Goal: Task Accomplishment & Management: Use online tool/utility

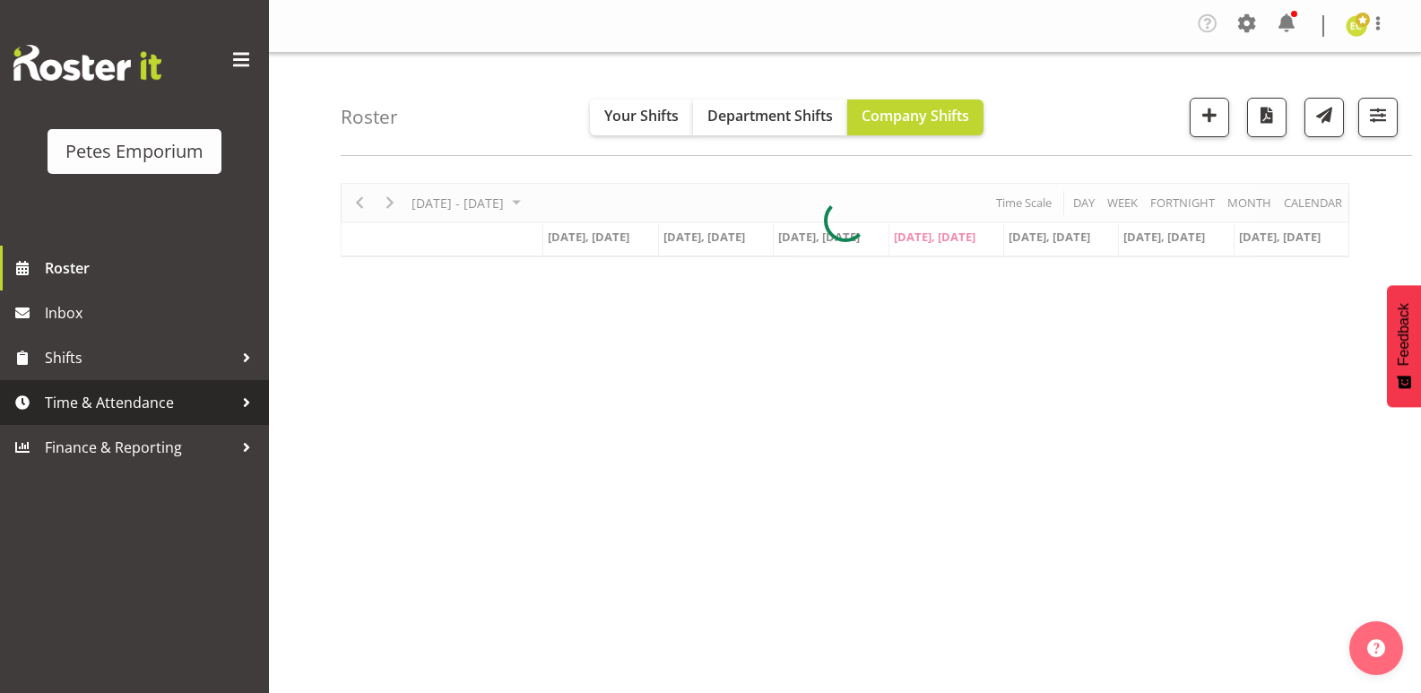
click at [190, 394] on span "Time & Attendance" at bounding box center [139, 402] width 188 height 27
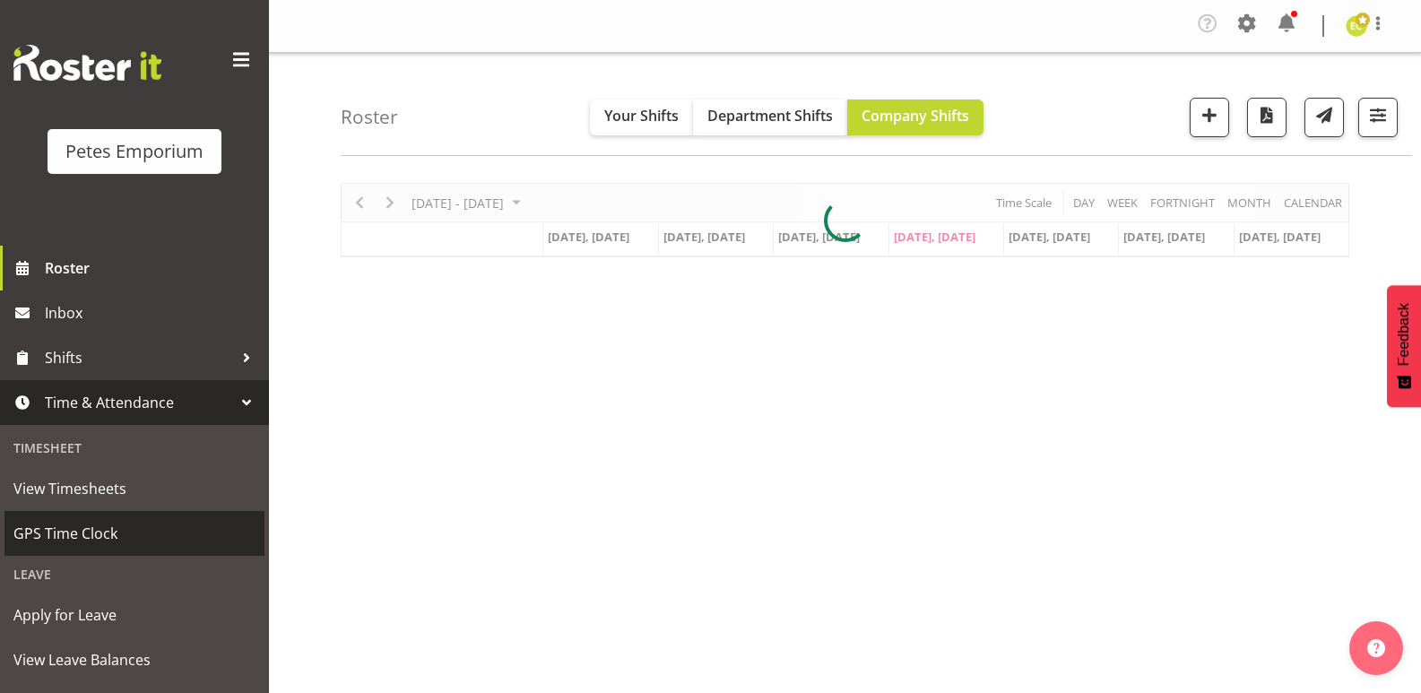
click at [135, 527] on span "GPS Time Clock" at bounding box center [134, 533] width 242 height 27
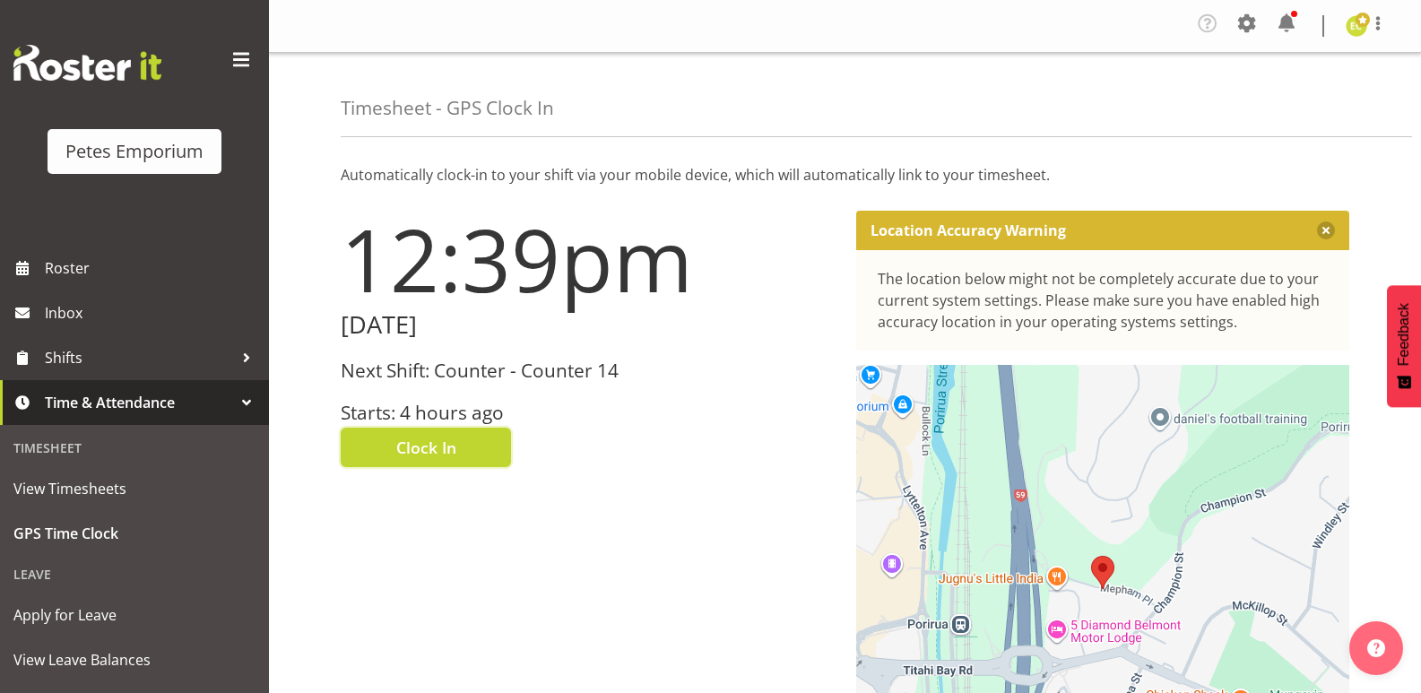
click at [453, 437] on span "Clock In" at bounding box center [426, 447] width 60 height 23
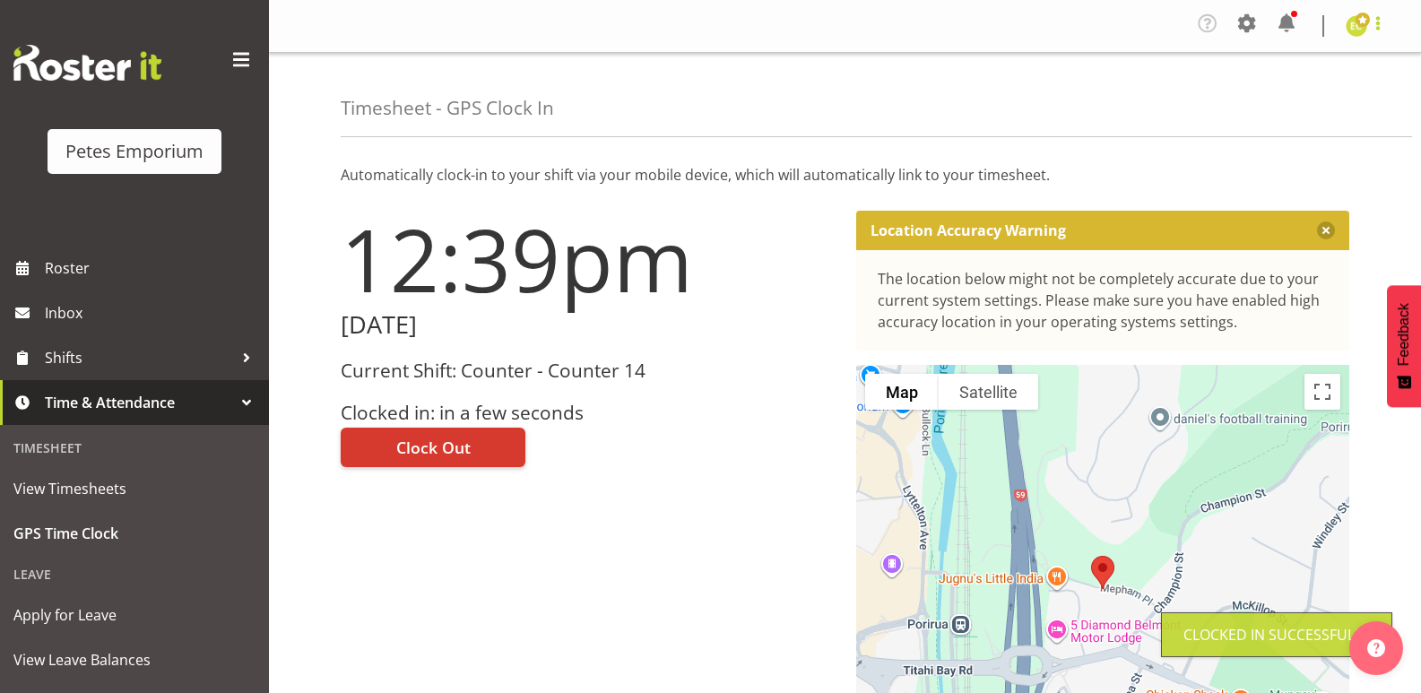
click at [1374, 22] on span at bounding box center [1378, 24] width 22 height 22
click at [1293, 96] on link "Log Out" at bounding box center [1303, 98] width 172 height 32
